Goal: Task Accomplishment & Management: Use online tool/utility

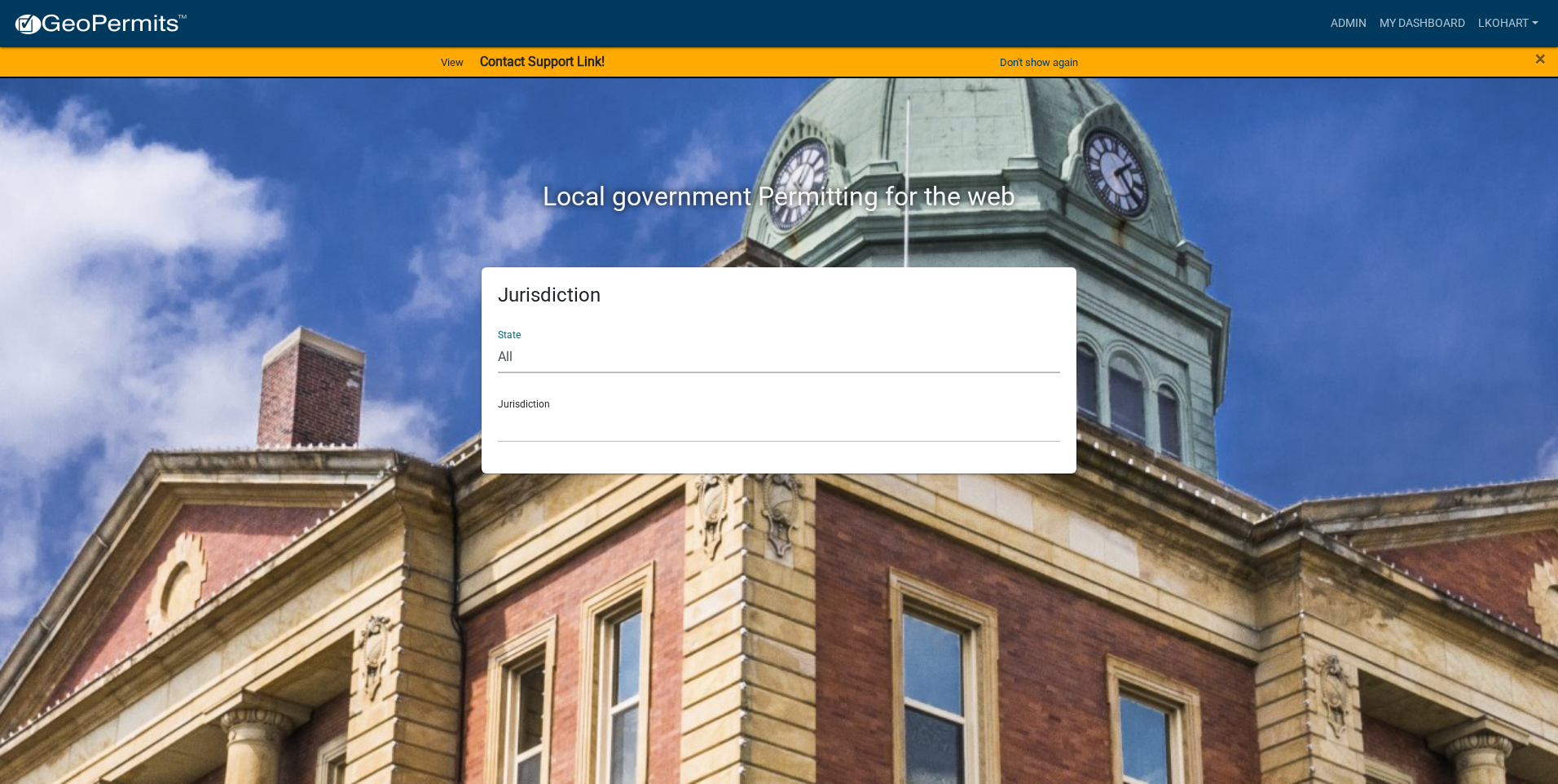
click at [527, 360] on select "All [US_STATE] [US_STATE] [US_STATE] [US_STATE] [US_STATE] [US_STATE] [US_STATE…" at bounding box center [779, 357] width 563 height 33
select select "[US_STATE]"
click at [498, 340] on select "All [US_STATE] [US_STATE] [US_STATE] [US_STATE] [US_STATE] [US_STATE] [US_STATE…" at bounding box center [779, 357] width 563 height 33
click at [542, 431] on select "[GEOGRAPHIC_DATA], [US_STATE] [GEOGRAPHIC_DATA], [US_STATE] [GEOGRAPHIC_DATA], …" at bounding box center [779, 425] width 563 height 33
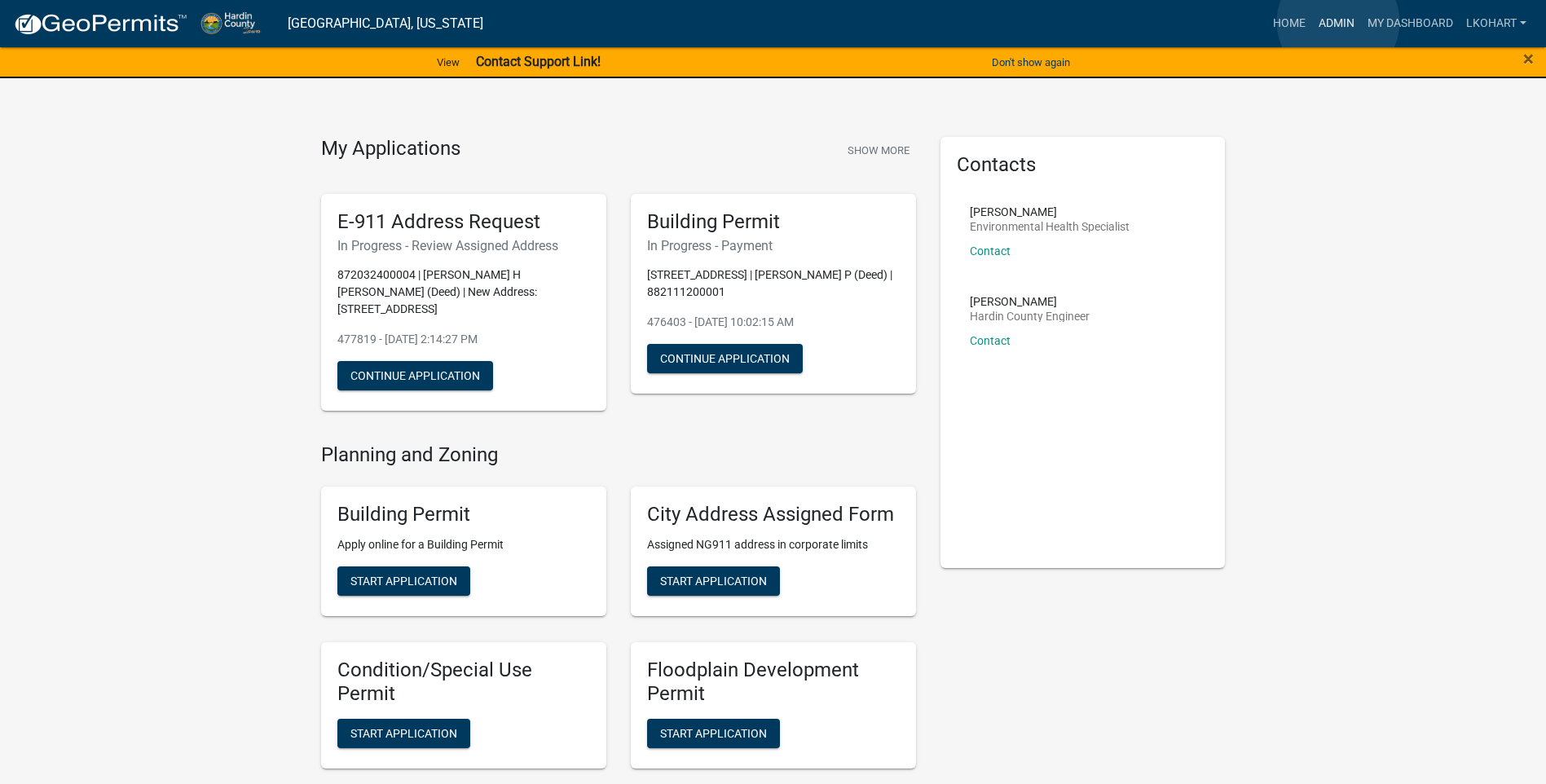
click at [1339, 22] on link "Admin" at bounding box center [1337, 23] width 48 height 31
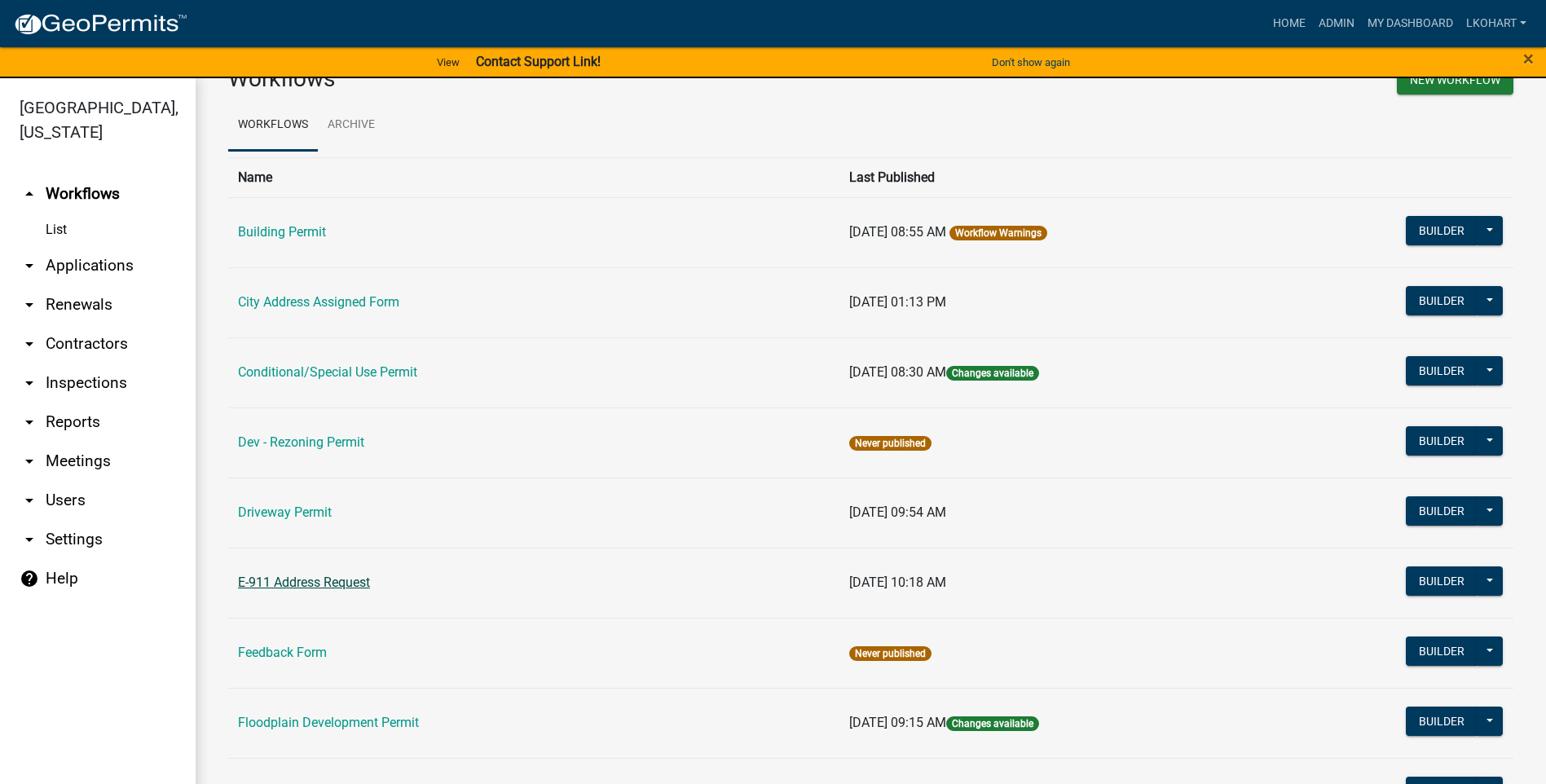
scroll to position [244, 0]
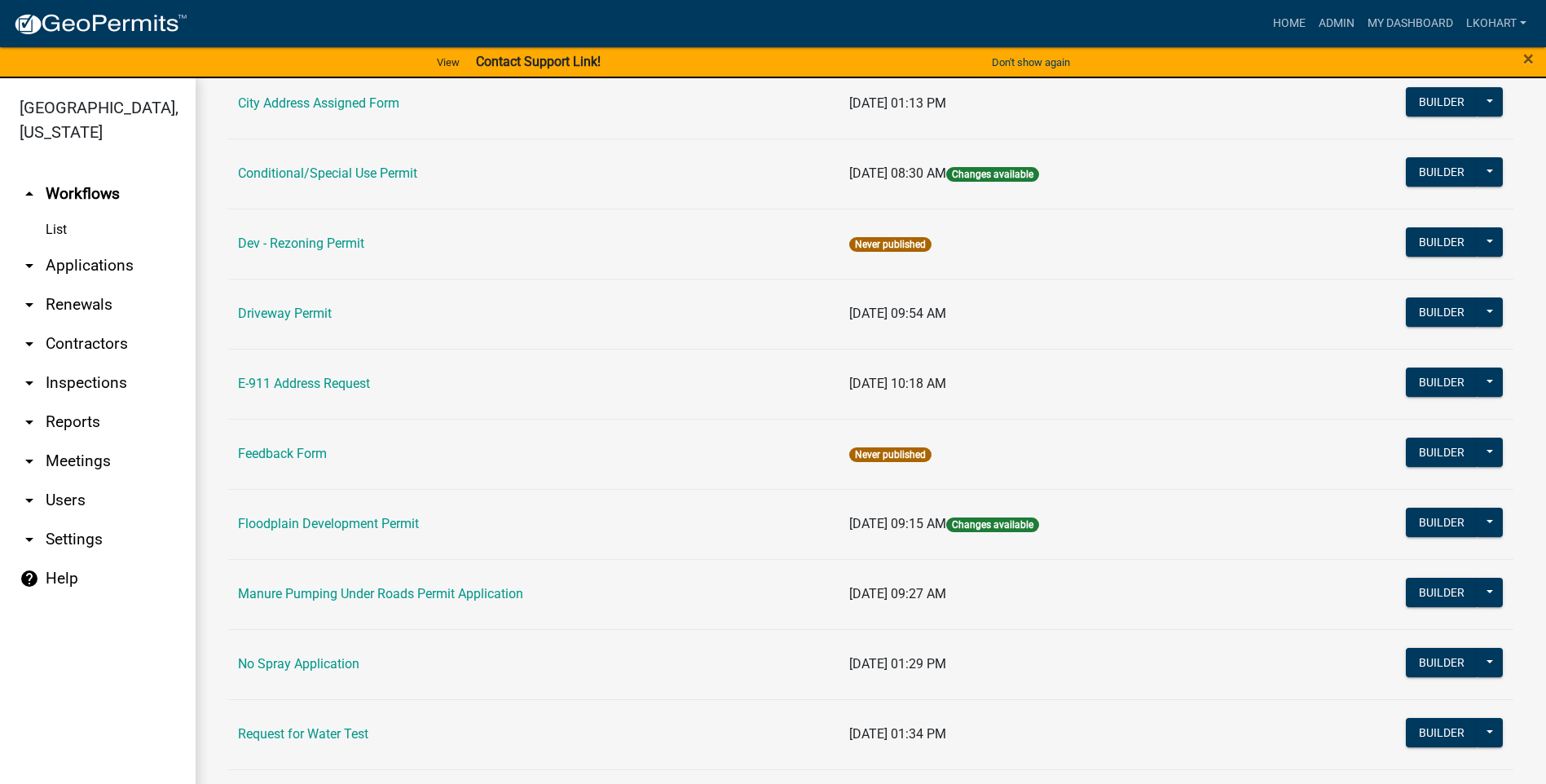
click at [298, 384] on link "E-911 Address Request" at bounding box center [304, 383] width 132 height 16
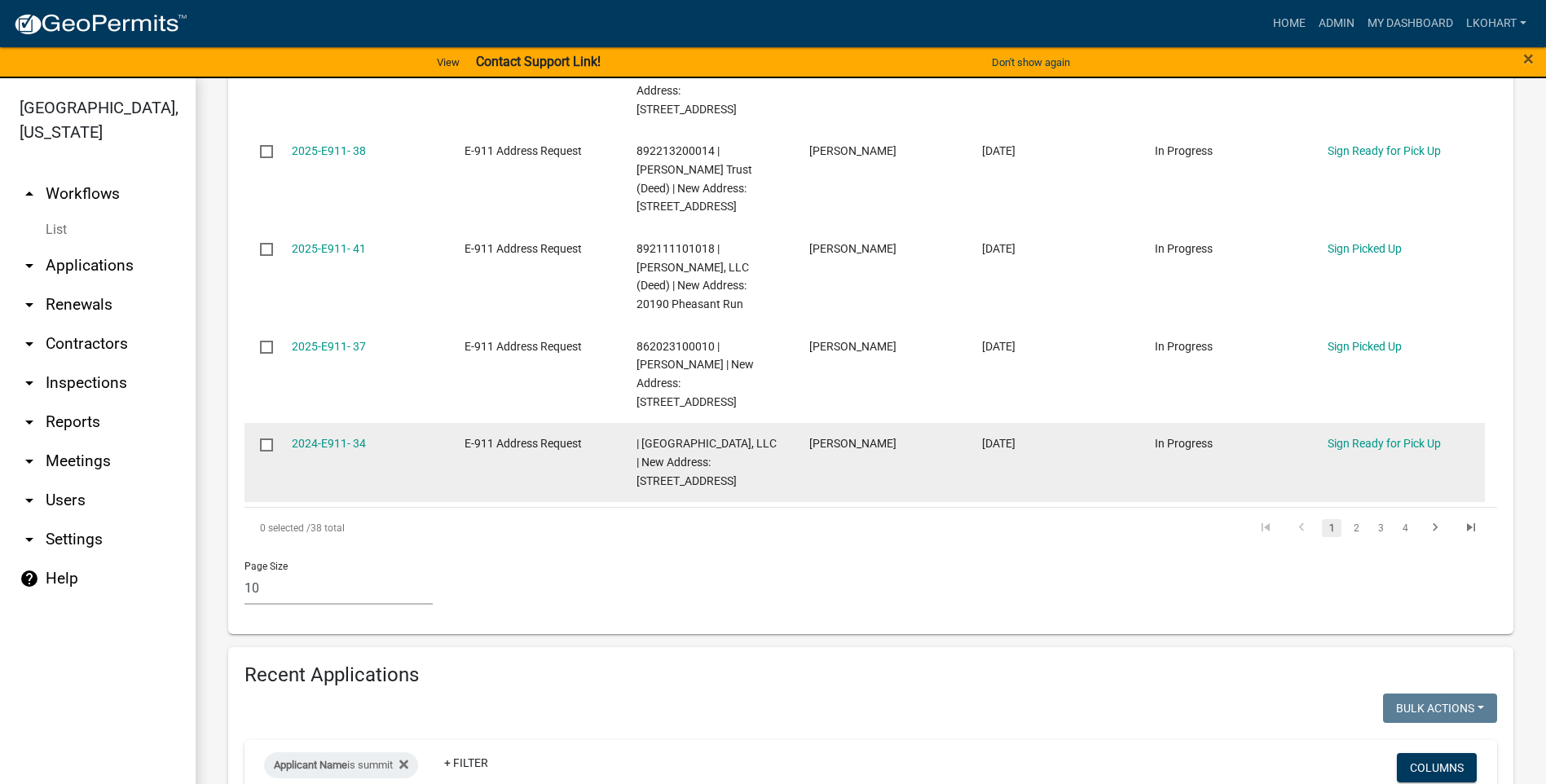
scroll to position [1222, 0]
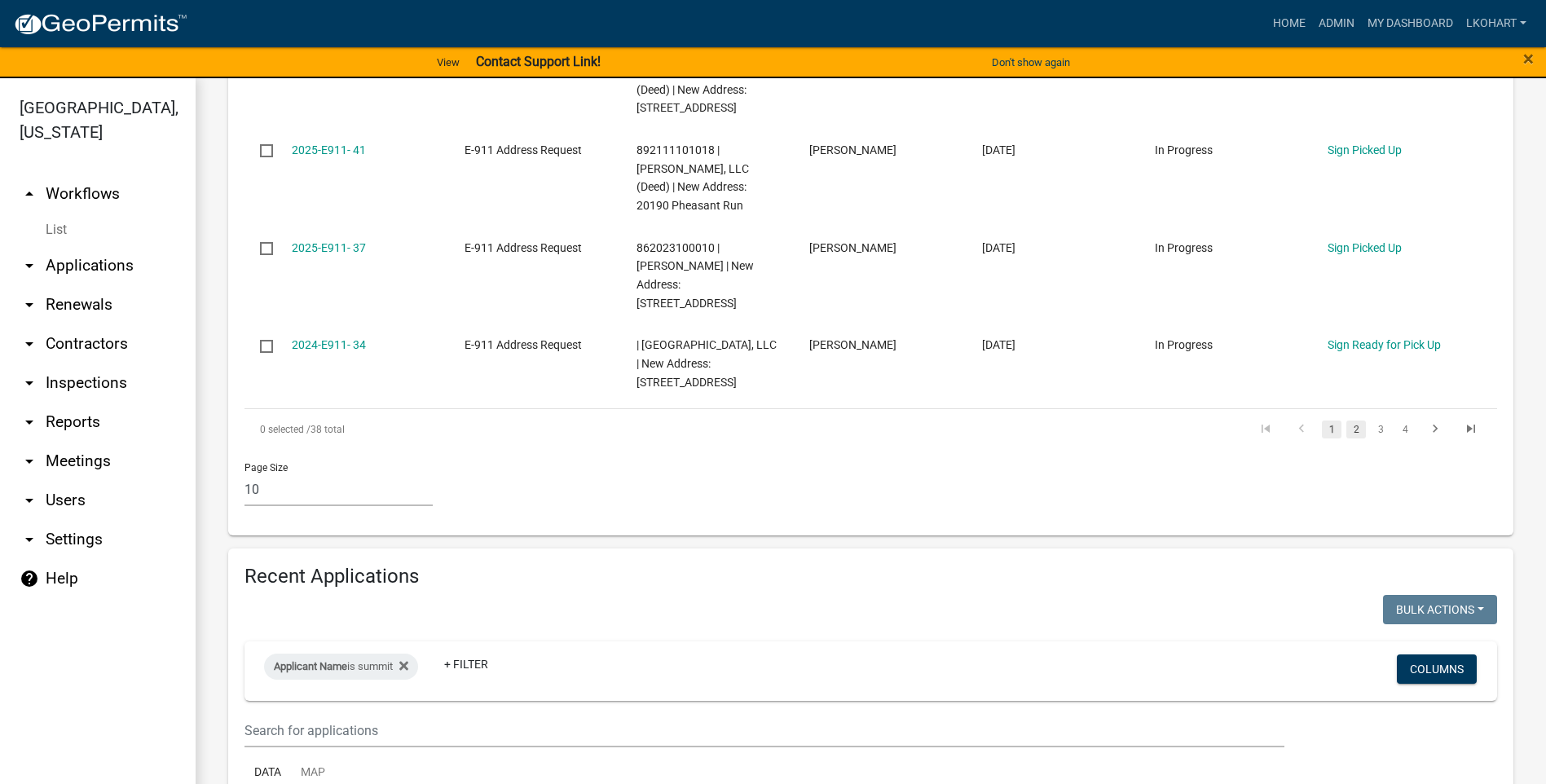
click at [1347, 420] on link "2" at bounding box center [1356, 429] width 19 height 18
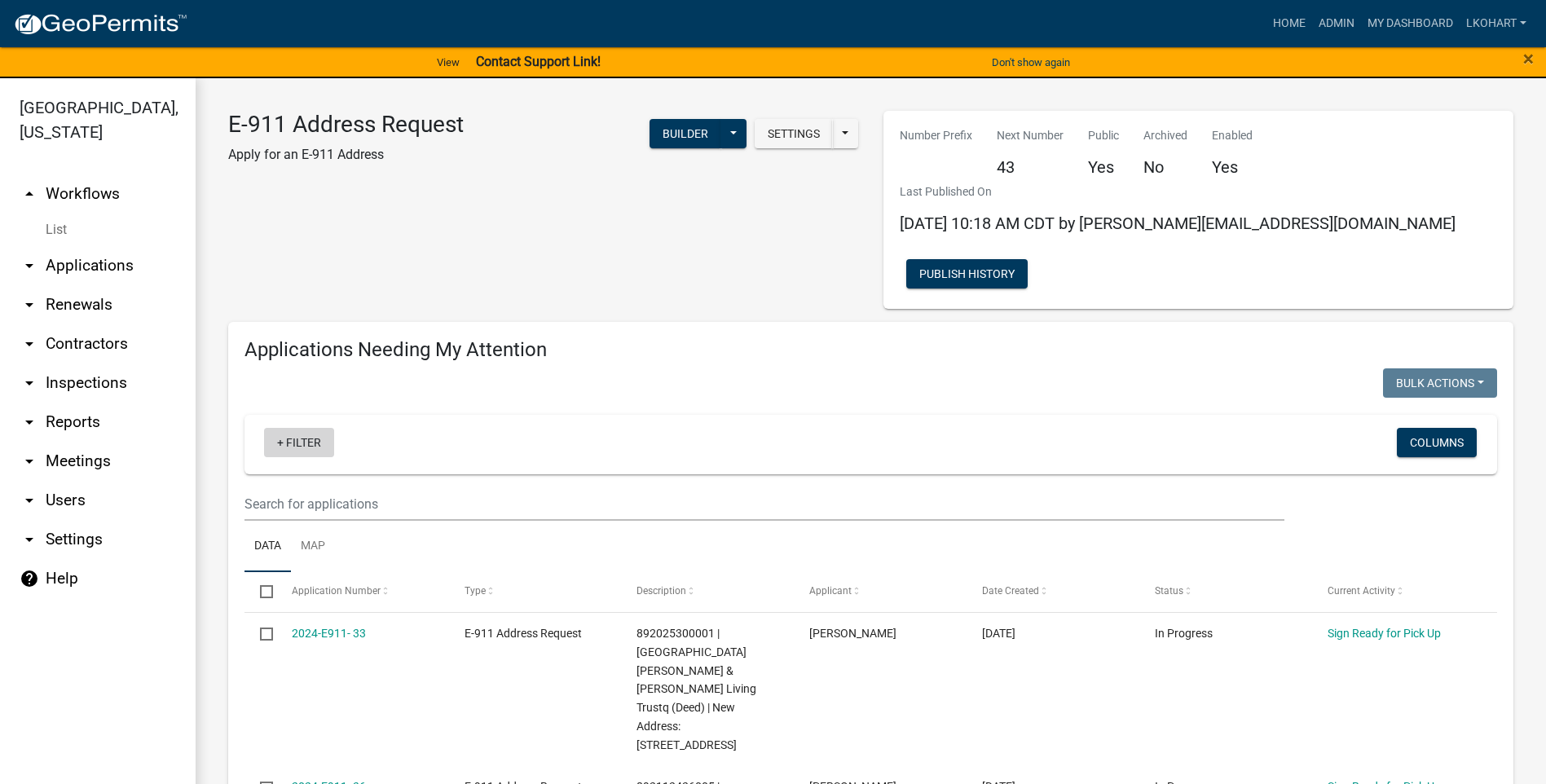
click at [297, 428] on link "+ Filter" at bounding box center [299, 442] width 70 height 29
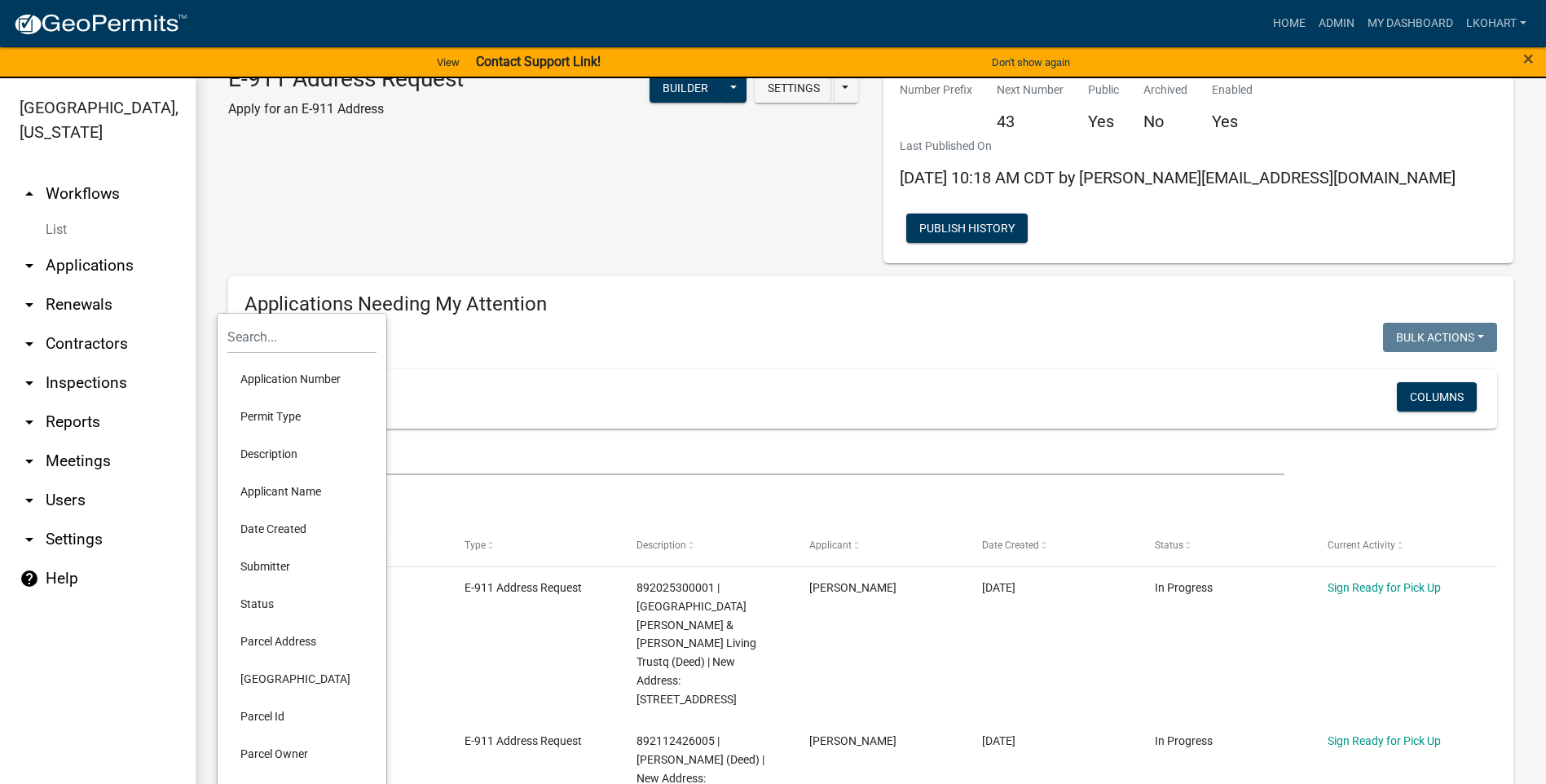
scroll to position [163, 0]
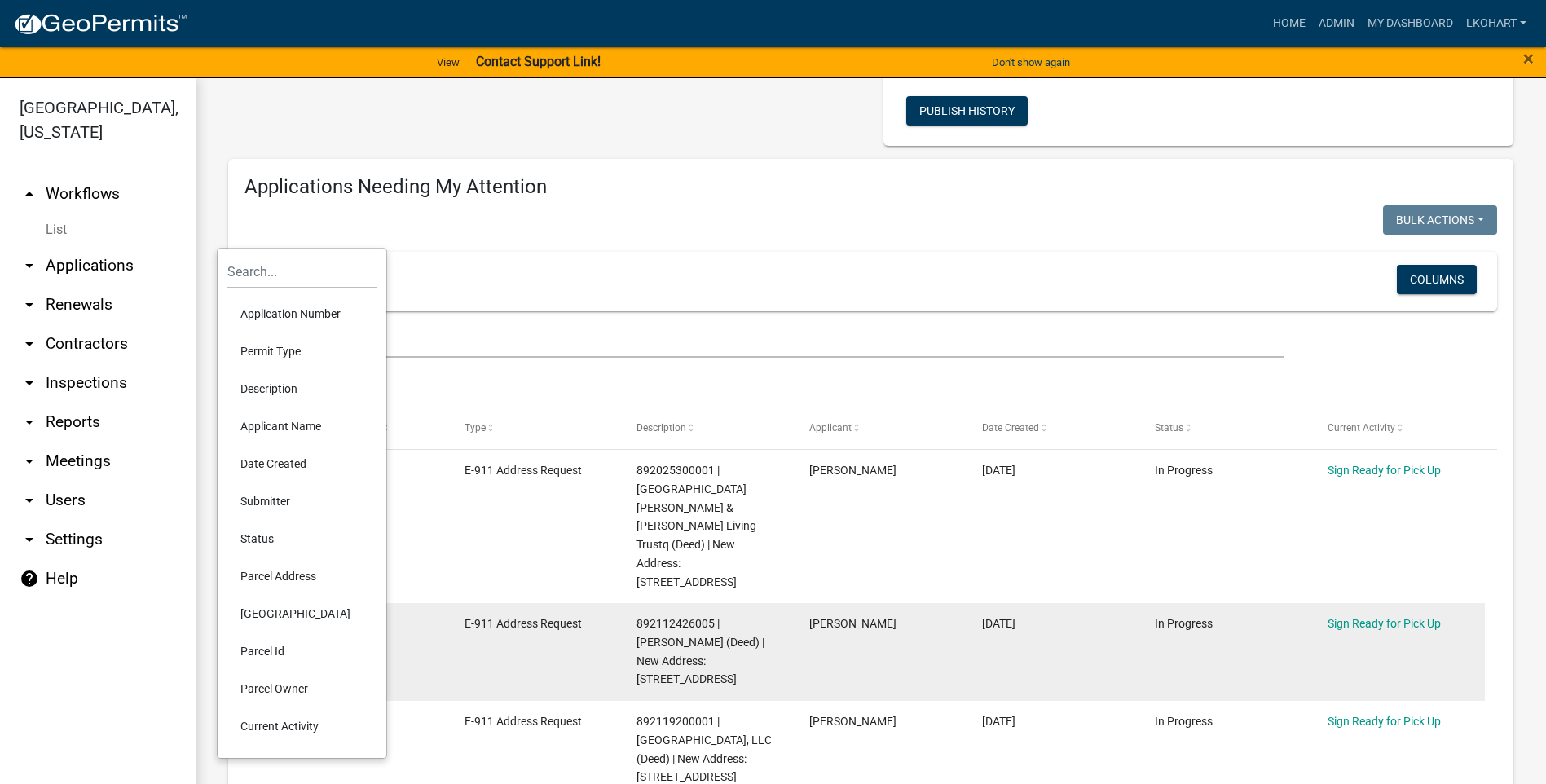
click at [280, 574] on li "Parcel Address" at bounding box center [302, 576] width 149 height 38
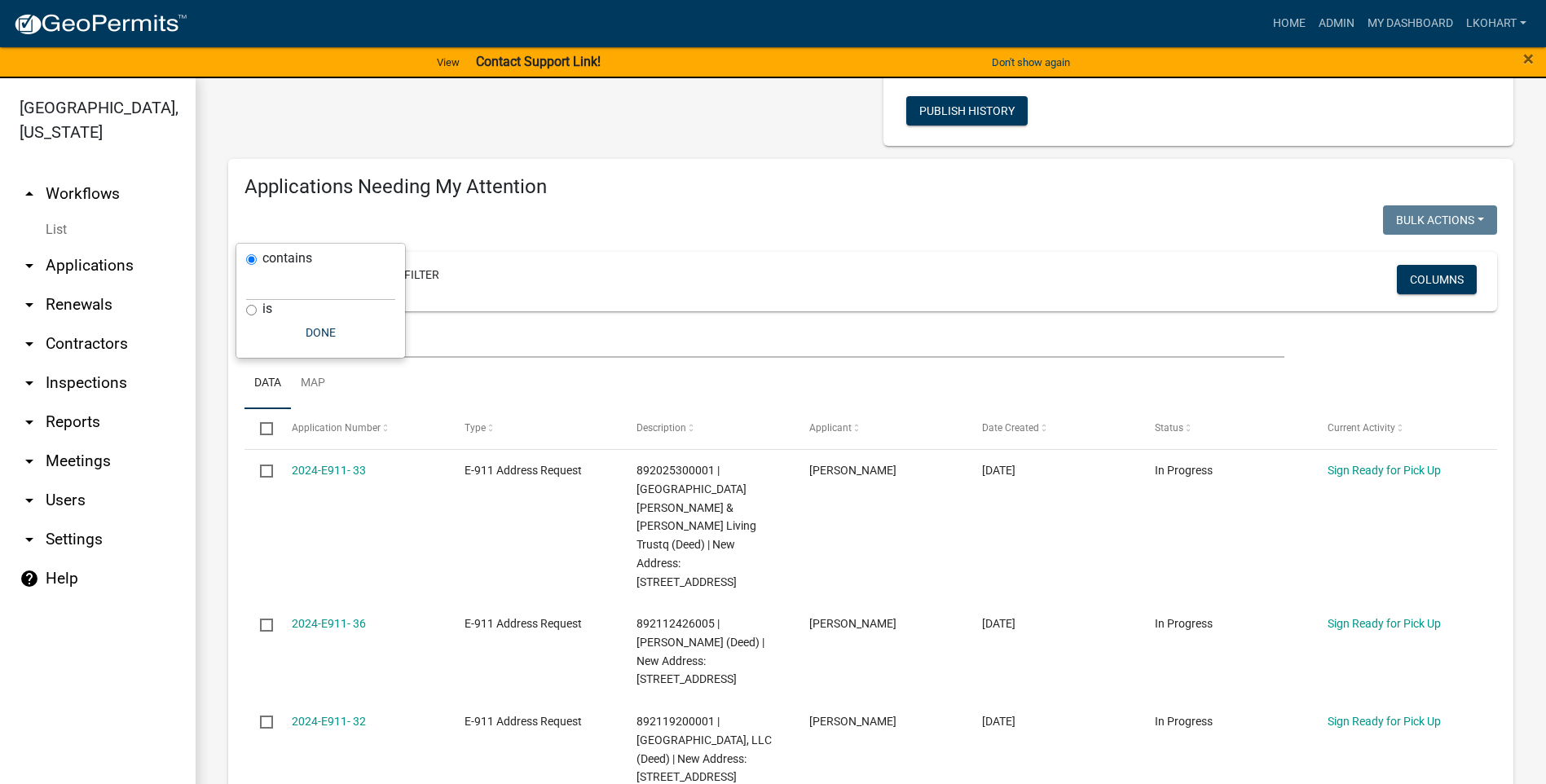
click at [249, 312] on input "is" at bounding box center [251, 310] width 11 height 11
radio input "true"
click at [271, 303] on input "text" at bounding box center [320, 301] width 149 height 33
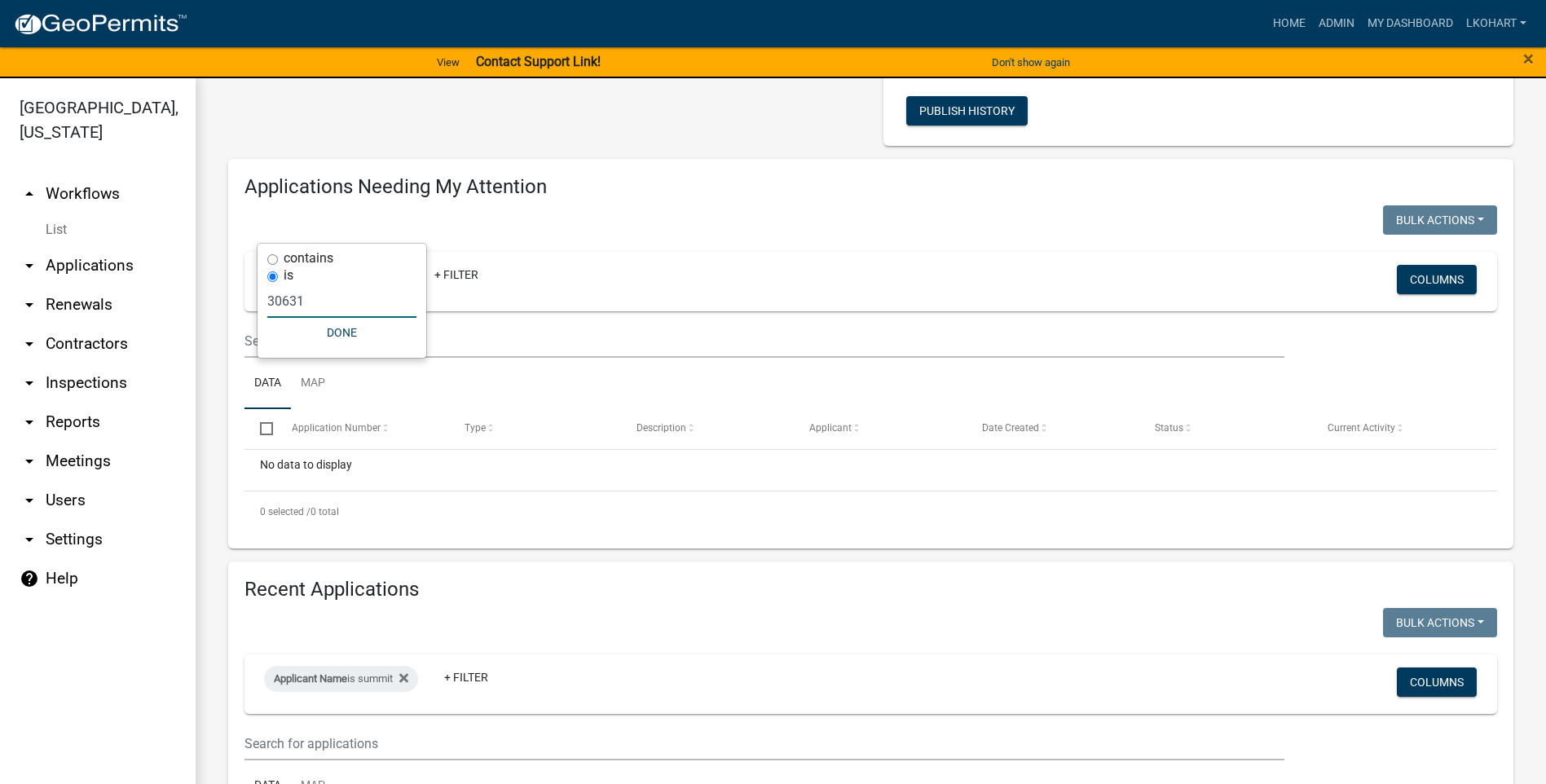
type input "30631"
